Goal: Information Seeking & Learning: Learn about a topic

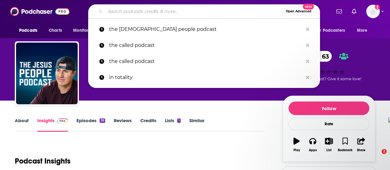
click at [133, 12] on input "Search podcasts, credits, & more..." at bounding box center [194, 11] width 178 height 10
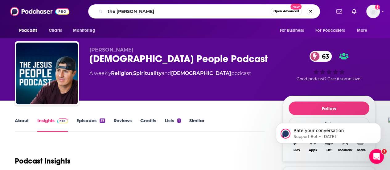
type input "the [PERSON_NAME]"
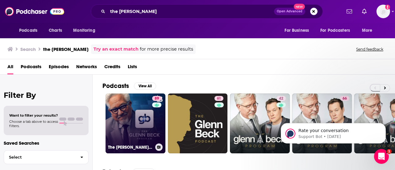
click at [123, 110] on link "89 The [PERSON_NAME] Program" at bounding box center [136, 123] width 60 height 60
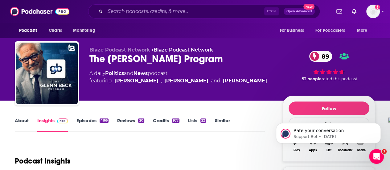
click at [20, 117] on div "About Insights Episodes 4166 Reviews 20 Credits 977 Lists 22 Similar" at bounding box center [140, 124] width 250 height 15
click at [18, 120] on link "About" at bounding box center [22, 125] width 14 height 14
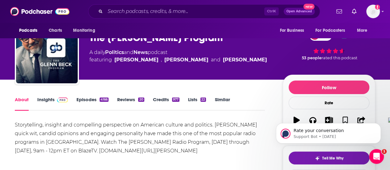
scroll to position [62, 0]
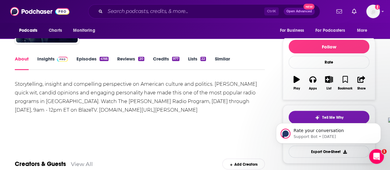
click at [86, 60] on link "Episodes 4166" at bounding box center [93, 63] width 32 height 14
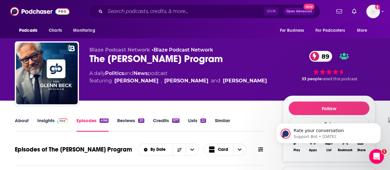
click at [52, 120] on link "Insights" at bounding box center [52, 125] width 31 height 14
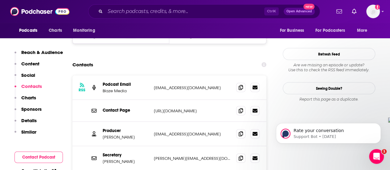
scroll to position [648, 0]
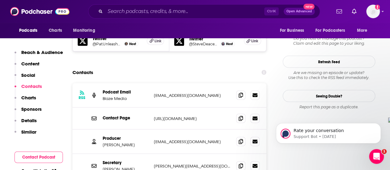
scroll to position [617, 0]
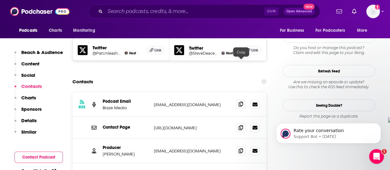
click at [241, 102] on icon at bounding box center [241, 104] width 4 height 5
click at [240, 148] on icon at bounding box center [241, 150] width 4 height 5
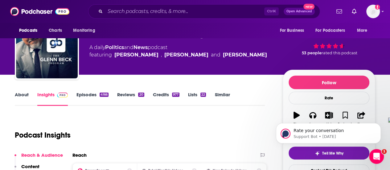
scroll to position [0, 0]
